Goal: Task Accomplishment & Management: Complete application form

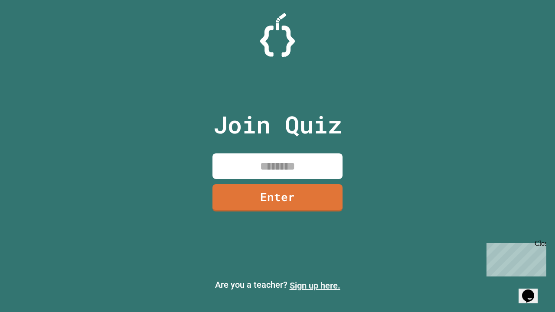
click at [315, 286] on link "Sign up here." at bounding box center [314, 285] width 51 height 10
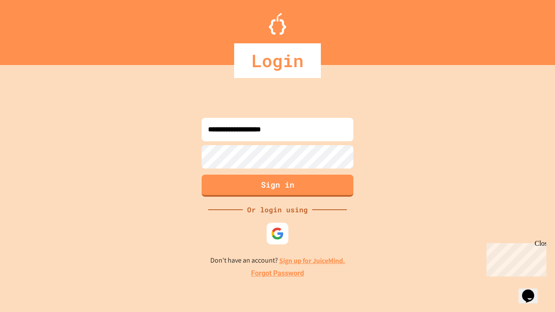
type input "**********"
